Goal: Check status: Check status

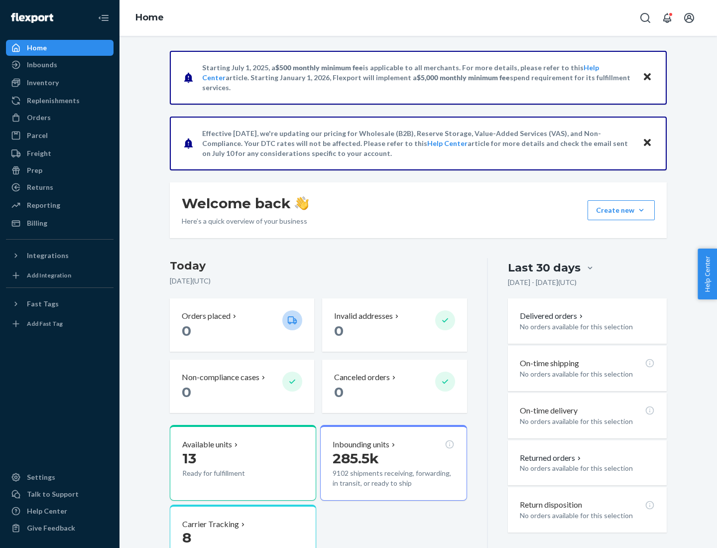
click at [641, 210] on button "Create new Create new inbound Create new order Create new product" at bounding box center [620, 210] width 67 height 20
click at [41, 65] on div "Inbounds" at bounding box center [42, 65] width 30 height 10
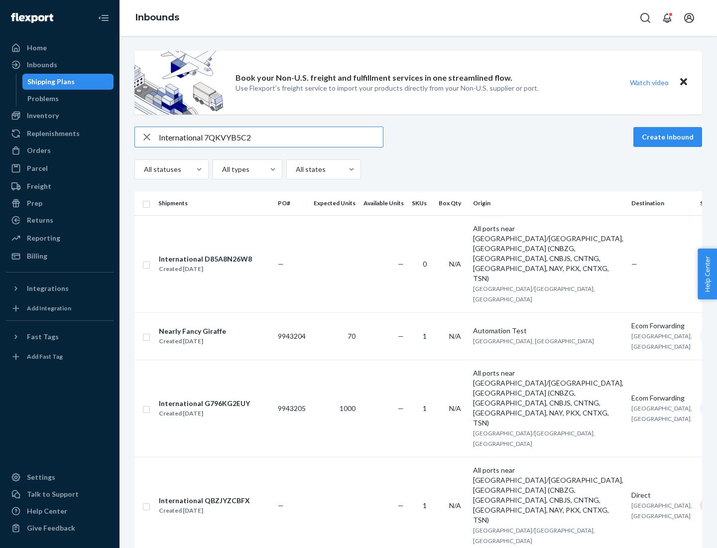
type input "International 7QKVYB5C29"
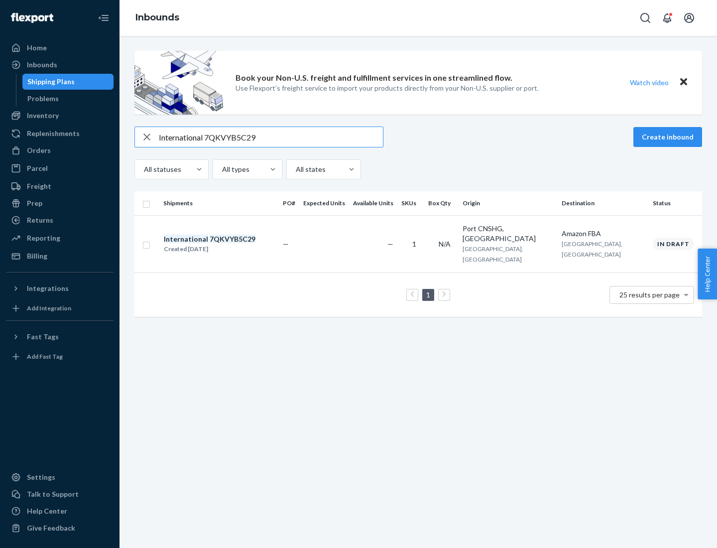
click at [226, 244] on div "Created [DATE]" at bounding box center [210, 249] width 92 height 10
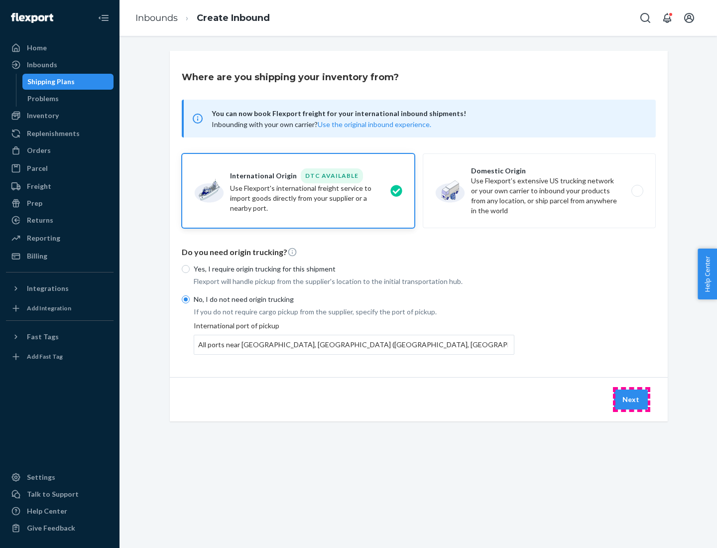
click at [631, 399] on button "Next" at bounding box center [631, 399] width 34 height 20
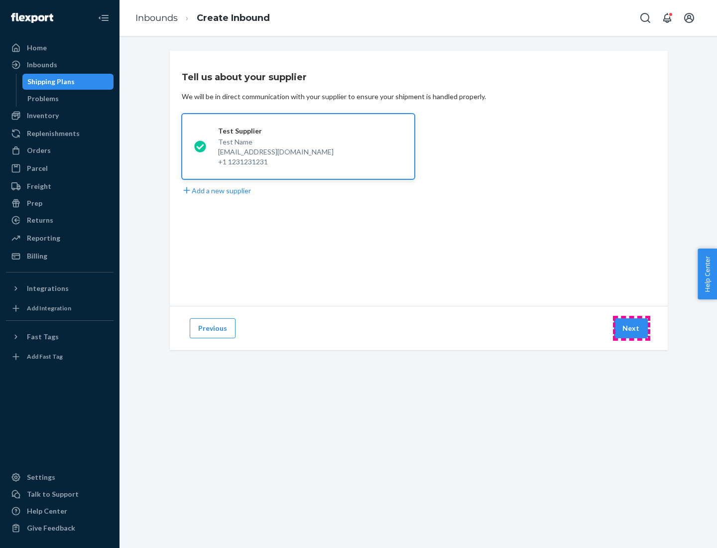
click at [631, 328] on button "Next" at bounding box center [631, 328] width 34 height 20
